Goal: Go to known website: Go to known website

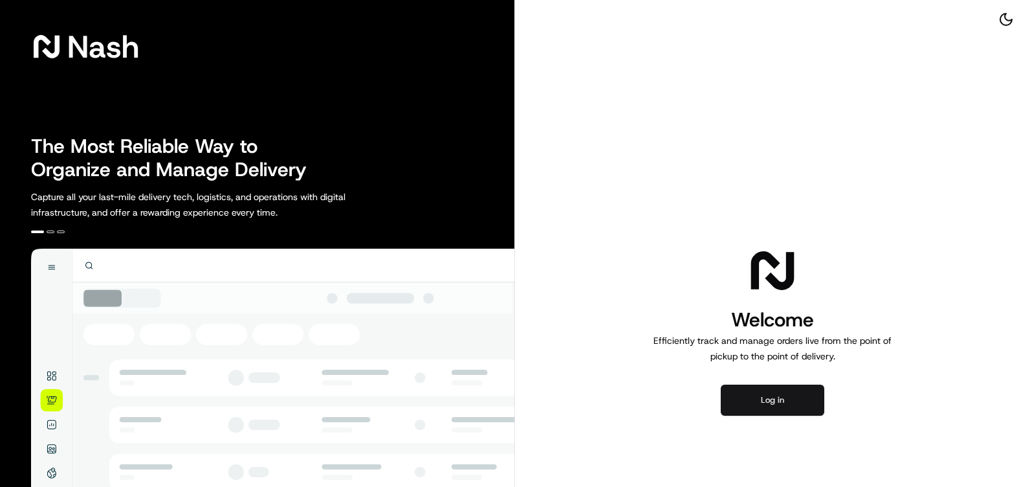
click at [760, 406] on button "Log in" at bounding box center [773, 399] width 104 height 31
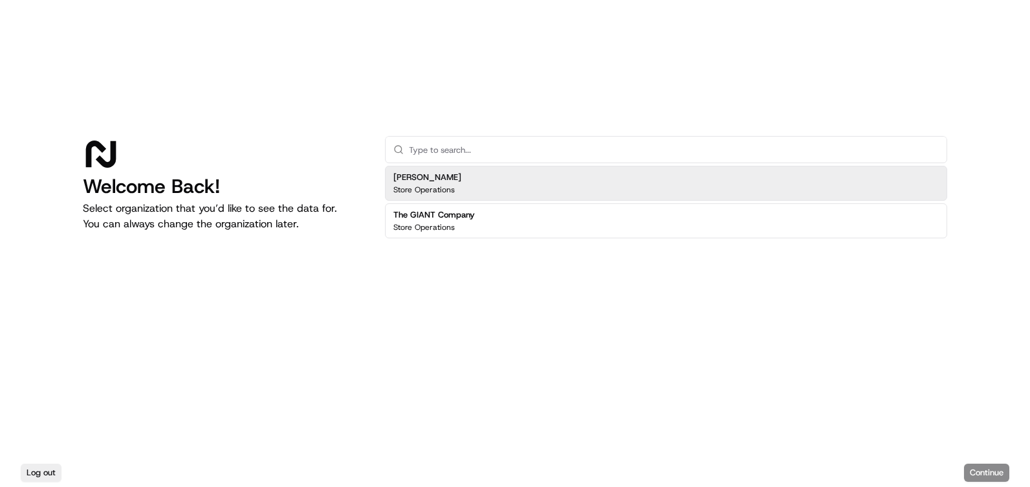
click at [658, 197] on div "[PERSON_NAME] Store Operations" at bounding box center [666, 183] width 562 height 35
click at [654, 192] on div "[PERSON_NAME] Store Operations" at bounding box center [666, 183] width 562 height 35
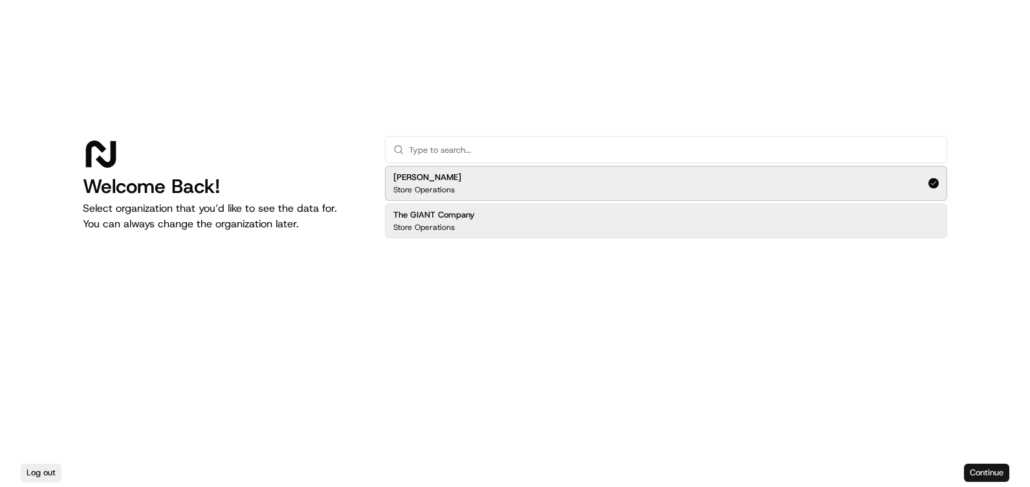
click at [983, 468] on button "Continue" at bounding box center [986, 472] width 45 height 18
